Goal: Information Seeking & Learning: Understand process/instructions

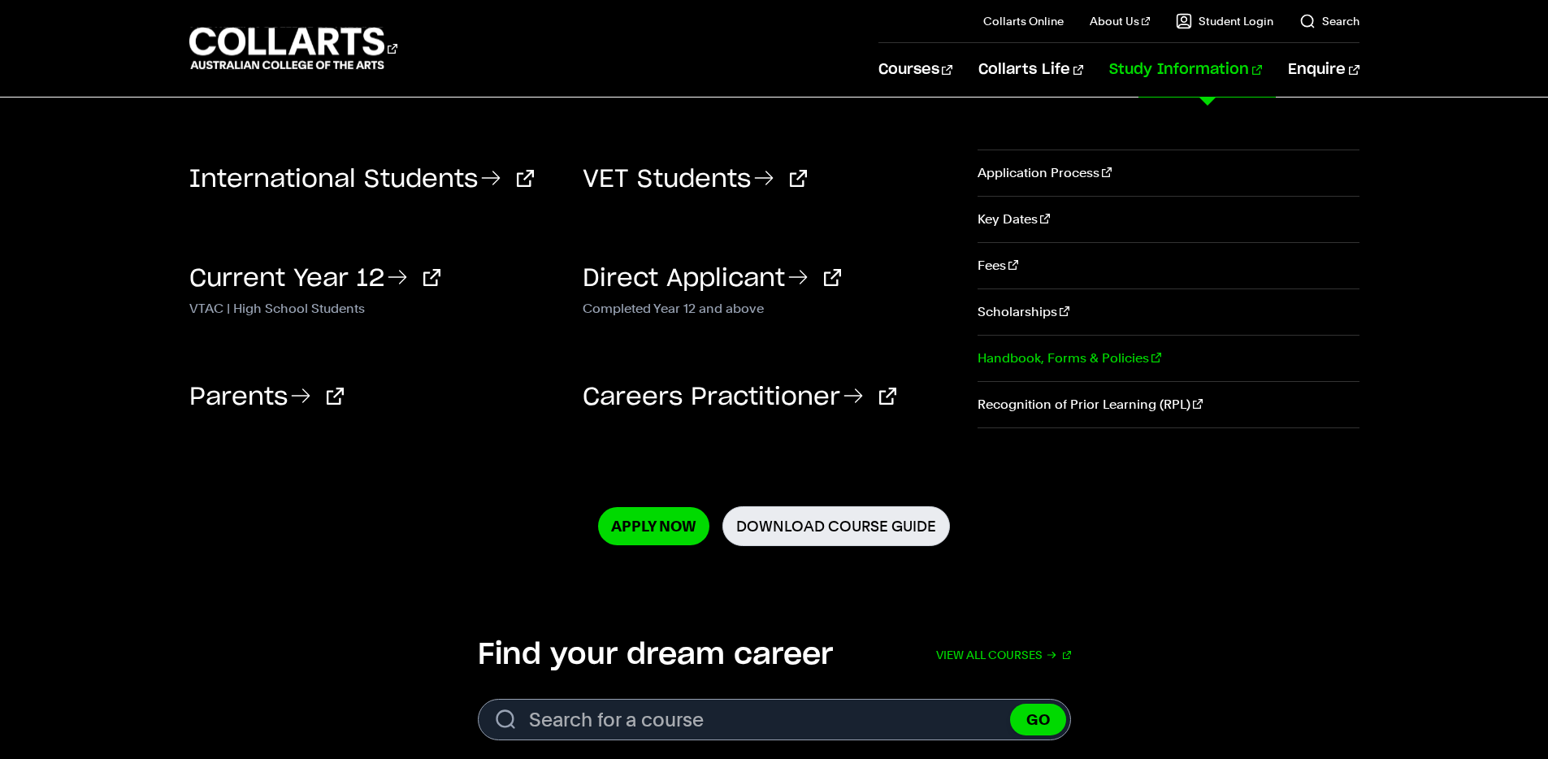
click at [1035, 359] on link "Handbook, Forms & Policies" at bounding box center [1168, 359] width 381 height 46
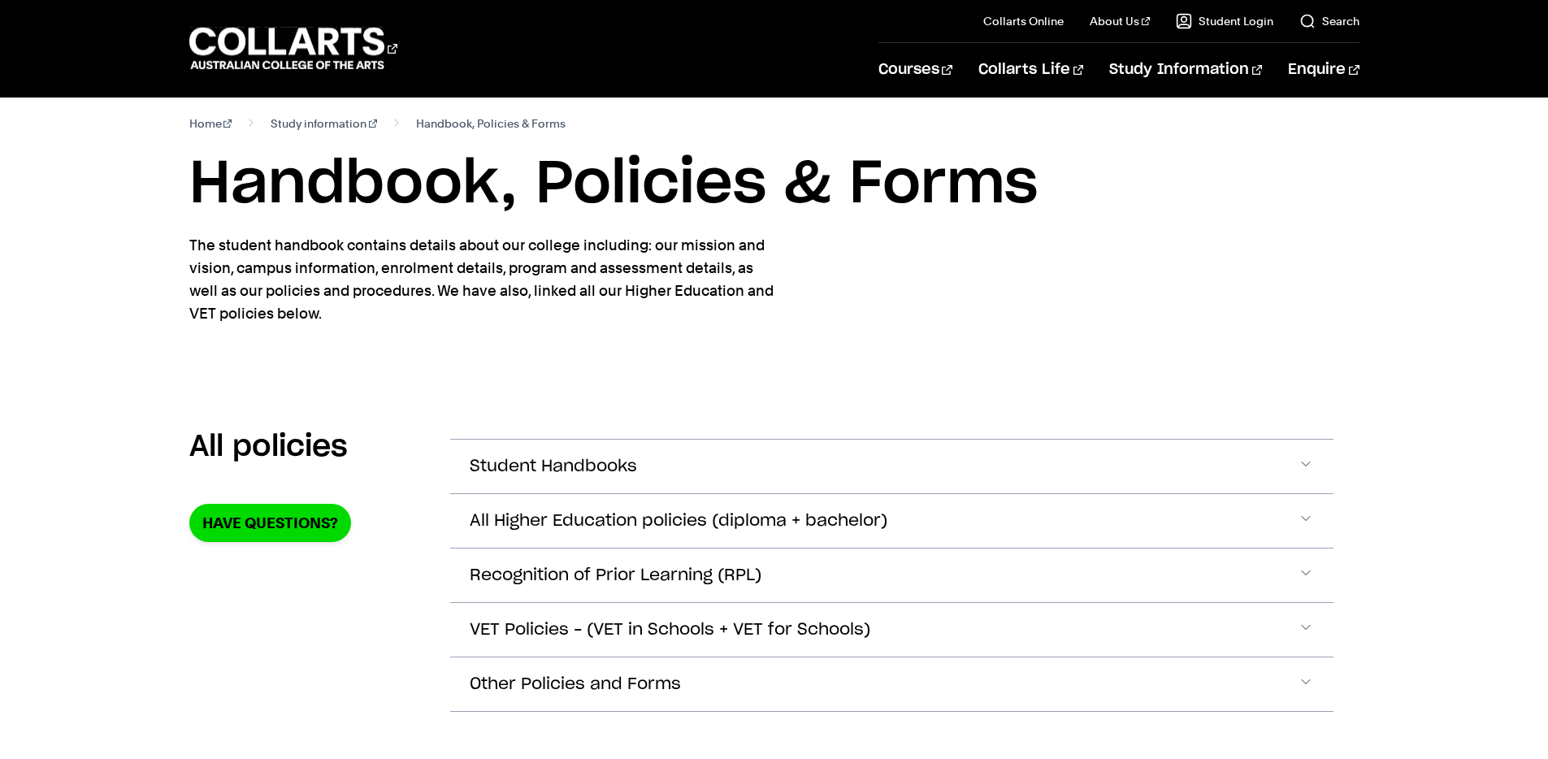
scroll to position [24, 0]
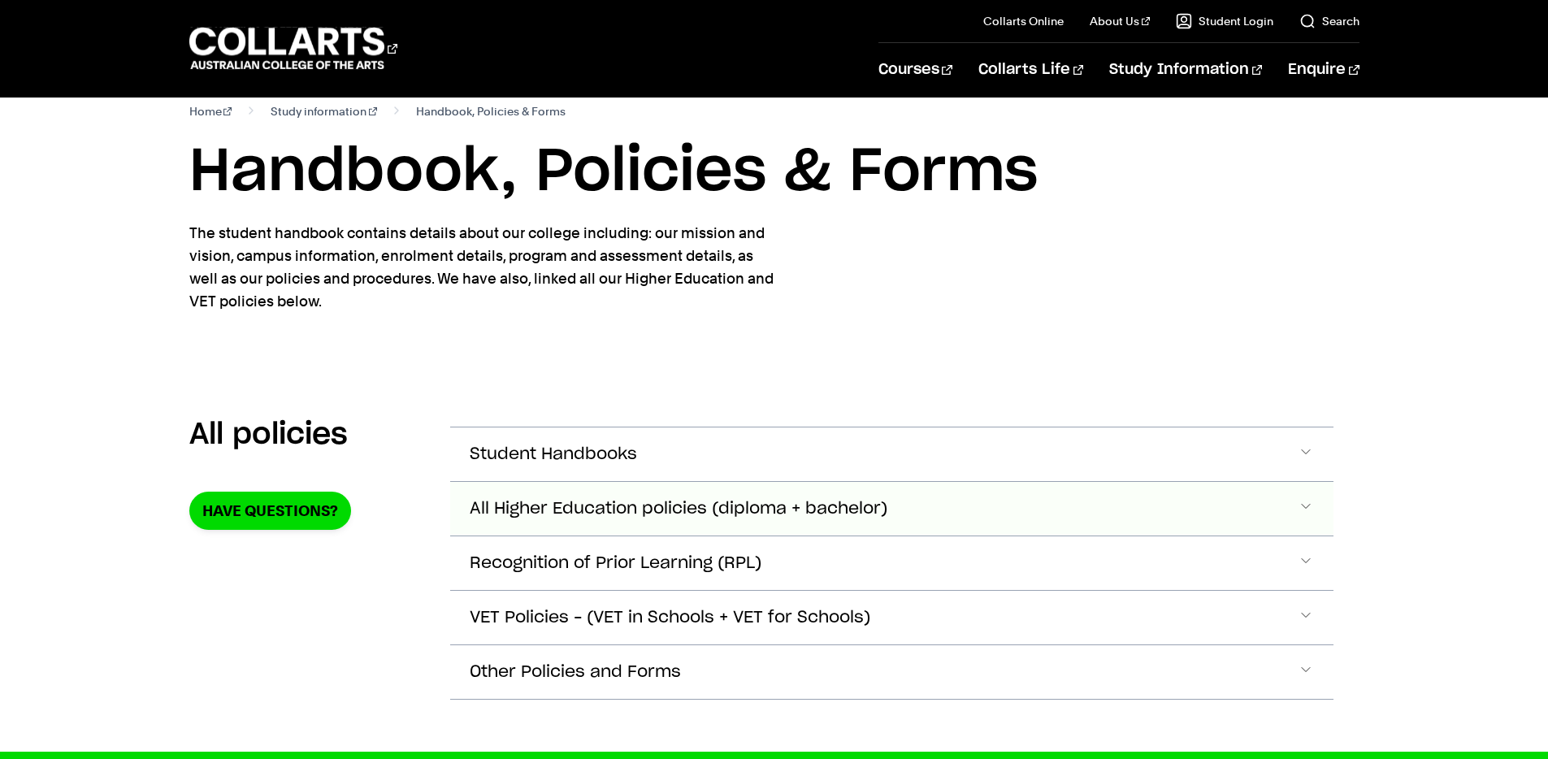
click at [644, 510] on span "All Higher Education policies (diploma + bachelor)" at bounding box center [679, 509] width 418 height 19
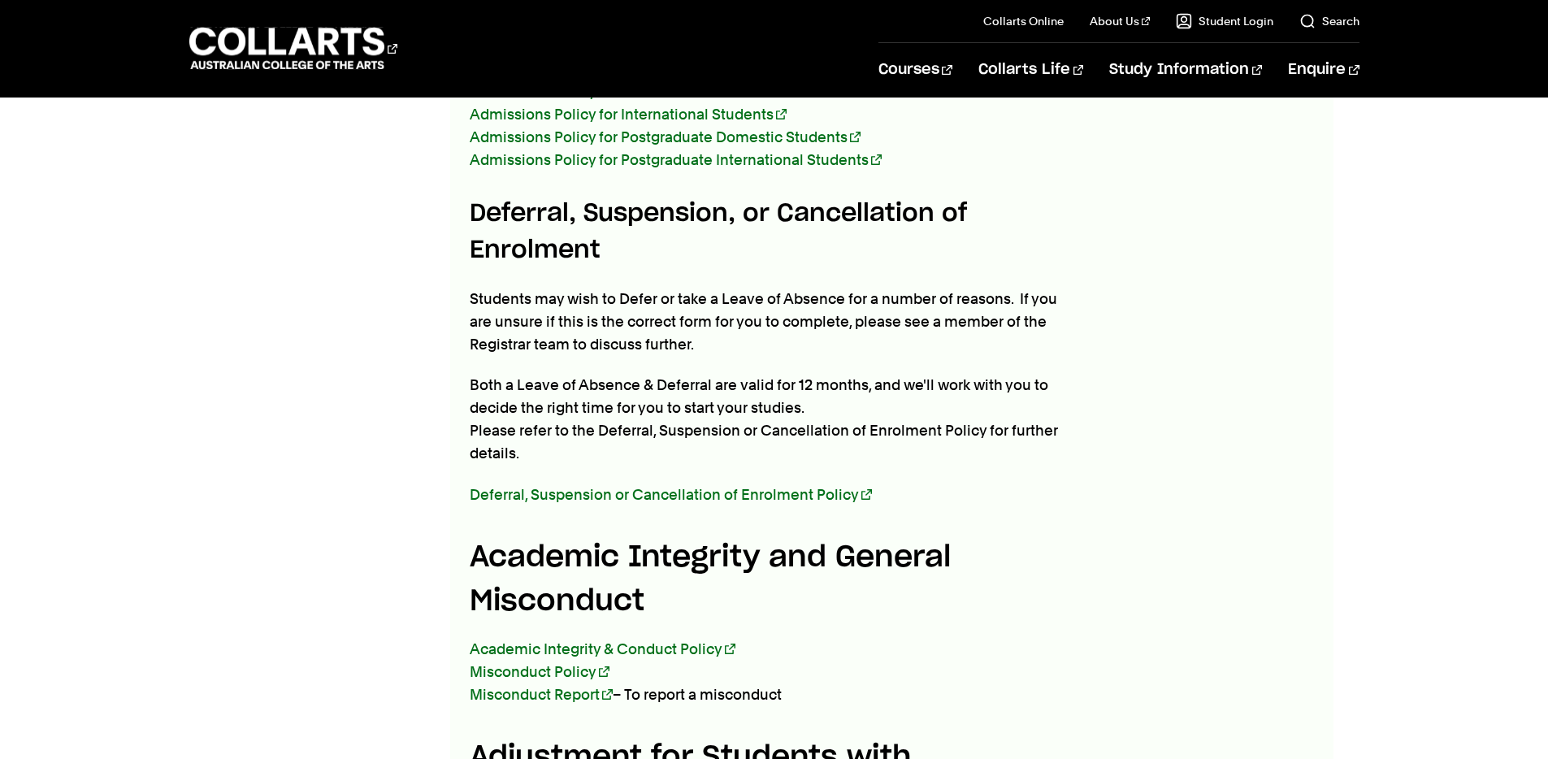
scroll to position [1504, 0]
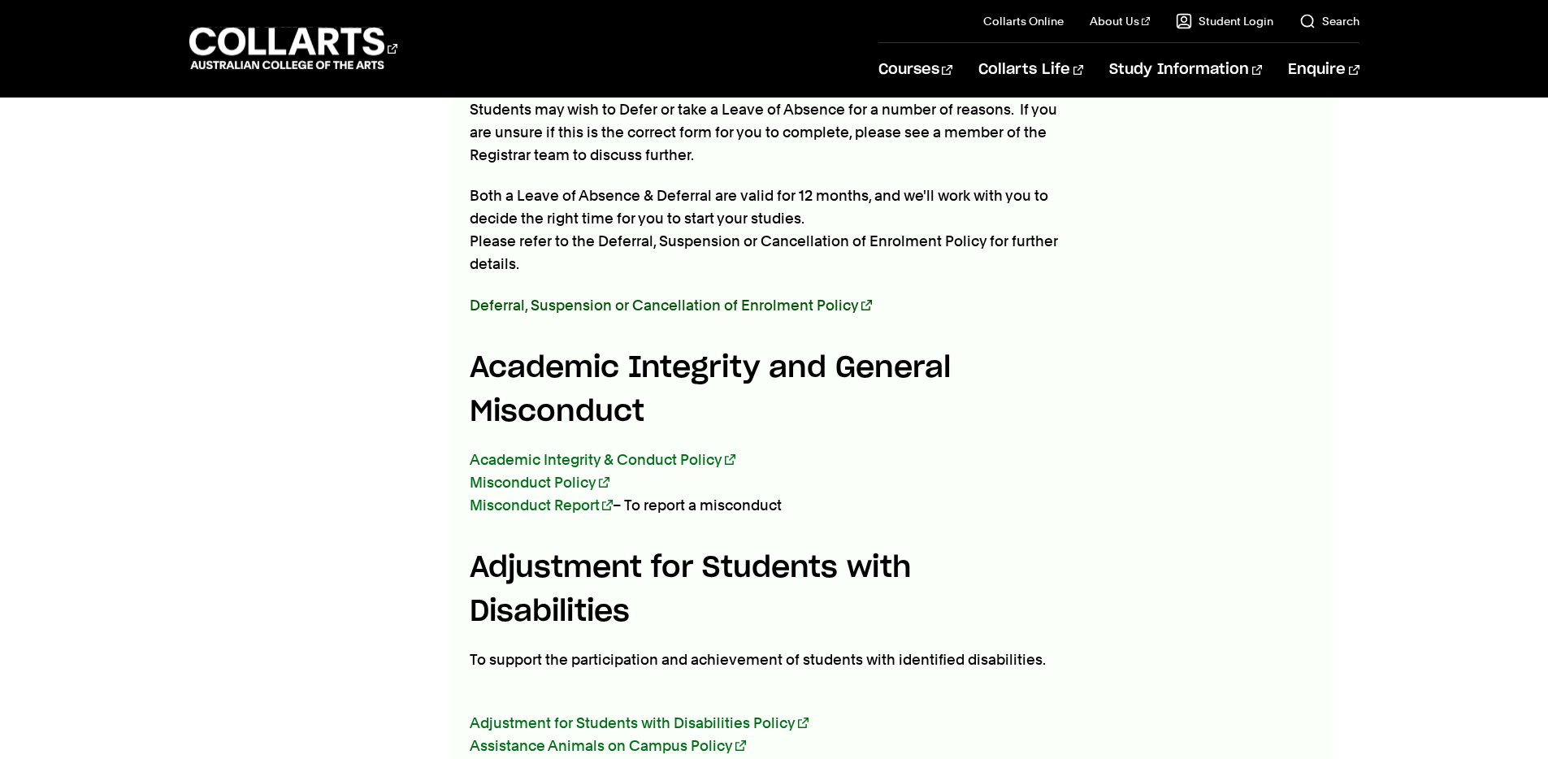
click at [694, 297] on link "Deferral, Suspension or Cancellation of Enrolment Policy" at bounding box center [671, 305] width 402 height 17
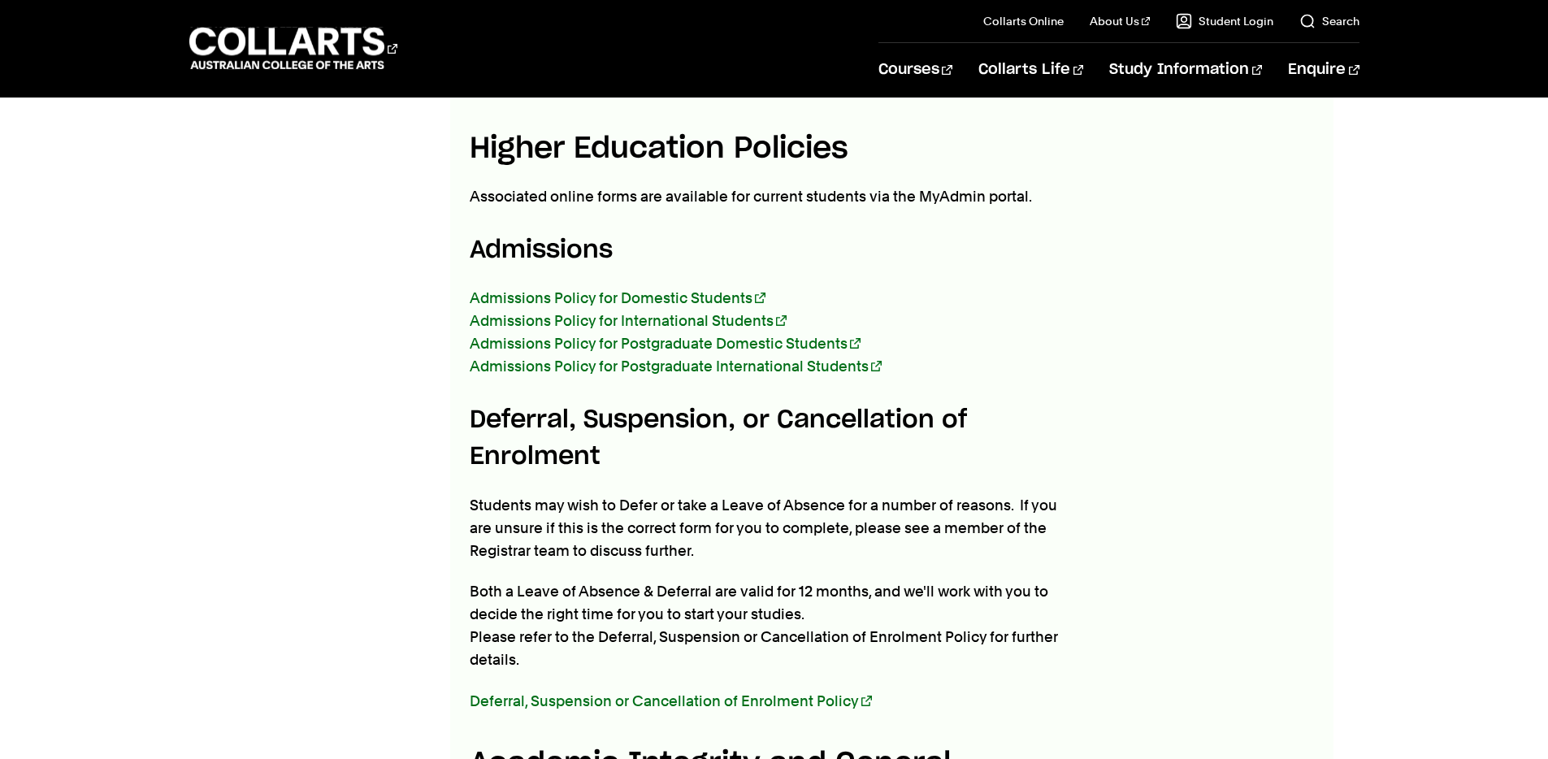
scroll to position [1412, 0]
